Goal: Find specific fact: Find specific fact

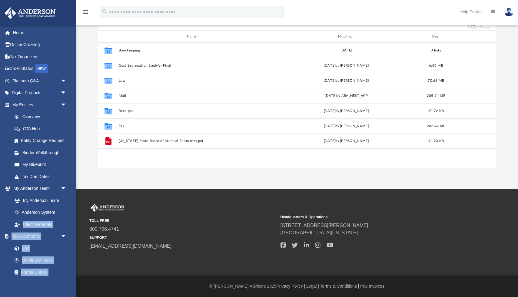
scroll to position [138, 398]
click at [33, 115] on link "Overview" at bounding box center [41, 117] width 67 height 12
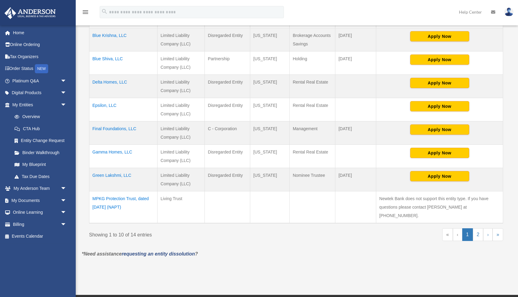
scroll to position [214, 0]
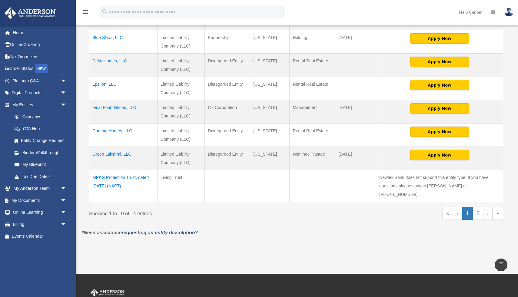
click at [106, 108] on td "Final Foundations, LLC" at bounding box center [123, 111] width 68 height 23
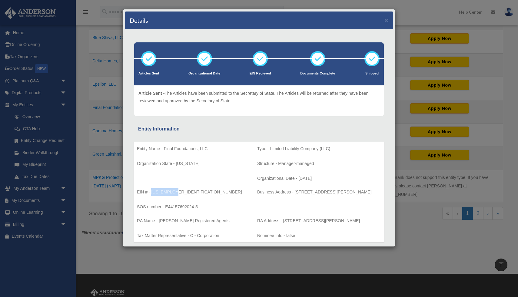
drag, startPoint x: 152, startPoint y: 192, endPoint x: 174, endPoint y: 191, distance: 21.8
click at [174, 191] on p "EIN # - [US_EMPLOYER_IDENTIFICATION_NUMBER]" at bounding box center [194, 192] width 114 height 8
copy p "[US_EMPLOYER_IDENTIFICATION_NUMBER]"
drag, startPoint x: 276, startPoint y: 178, endPoint x: 297, endPoint y: 176, distance: 21.3
click at [297, 176] on p "Organizational Date - [DATE]" at bounding box center [319, 179] width 124 height 8
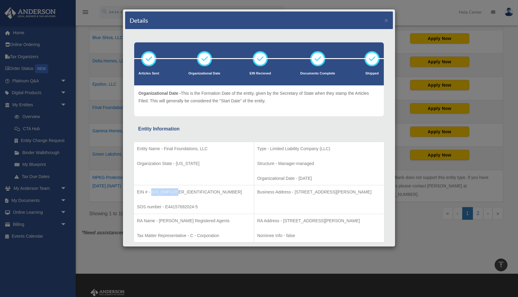
copy p "[DATE]"
click at [386, 23] on button "×" at bounding box center [386, 20] width 4 height 6
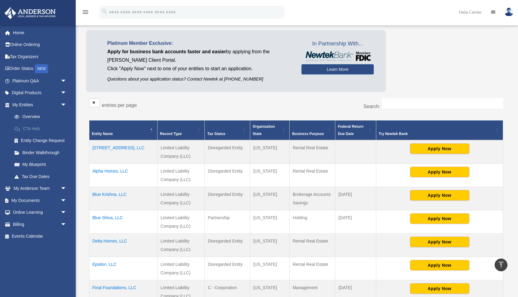
scroll to position [32, 0]
